Goal: Task Accomplishment & Management: Manage account settings

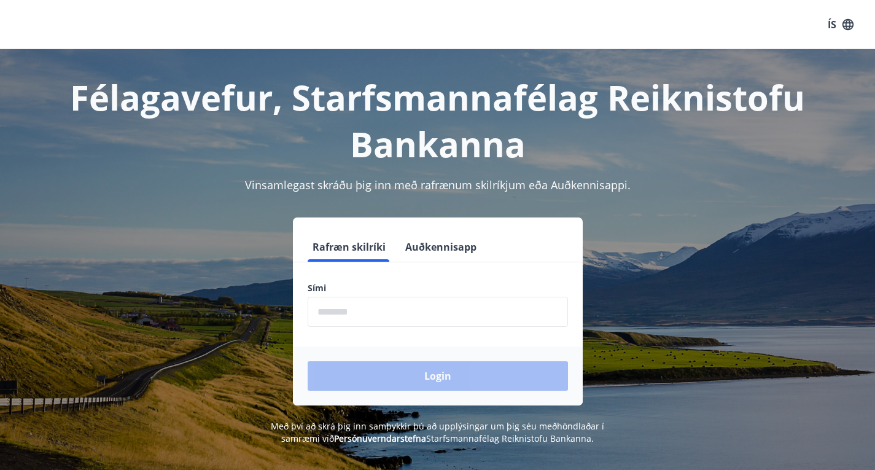
click at [371, 306] on input "phone" at bounding box center [437, 311] width 260 height 30
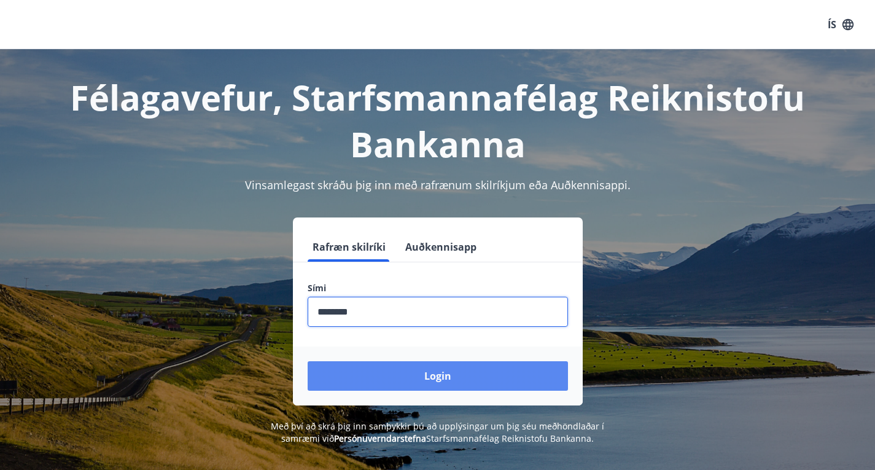
type input "********"
click at [399, 389] on button "Login" at bounding box center [437, 375] width 260 height 29
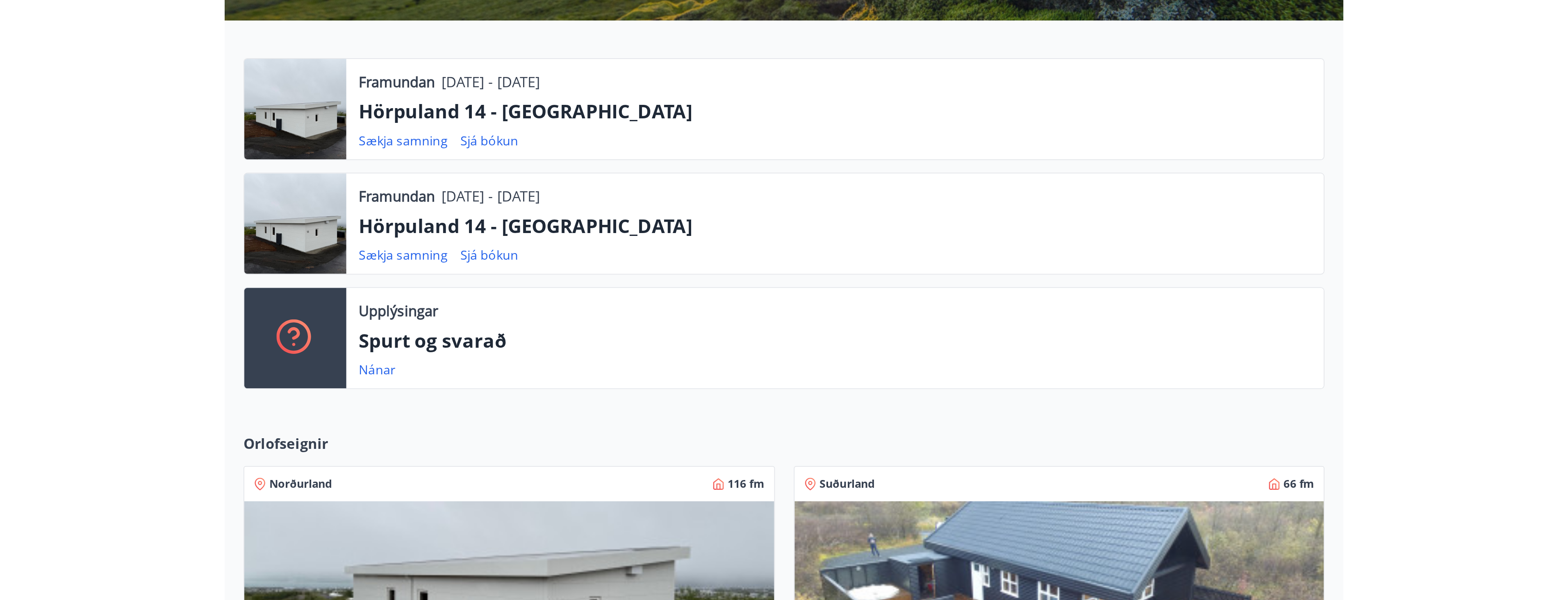
scroll to position [135, 0]
